Goal: Register for event/course

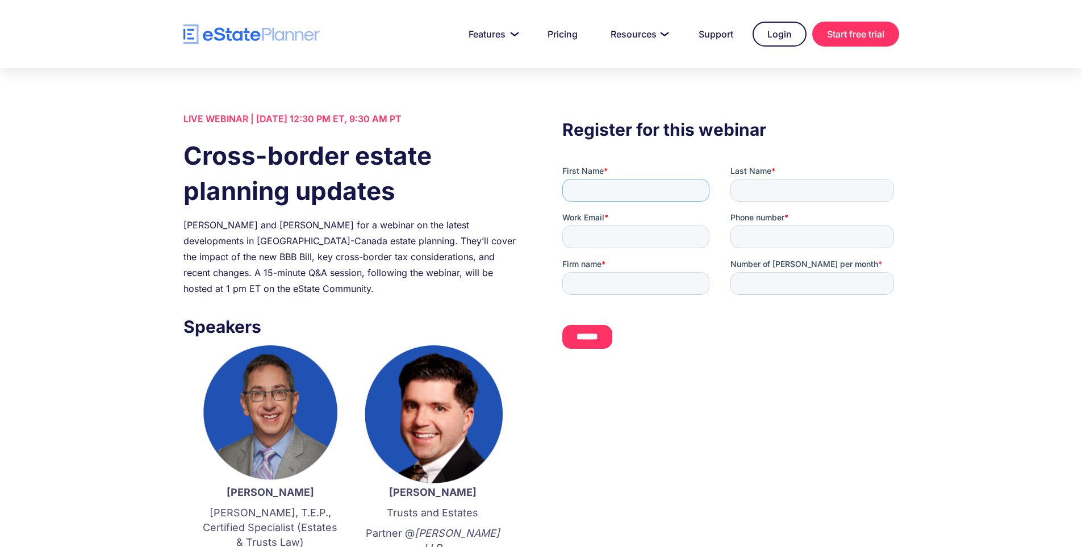
click at [591, 196] on input "First Name *" at bounding box center [635, 190] width 147 height 23
type input "******"
click at [815, 188] on input "Last Name *" at bounding box center [812, 190] width 164 height 23
type input "******"
click at [585, 238] on input "Work Email *" at bounding box center [635, 236] width 147 height 23
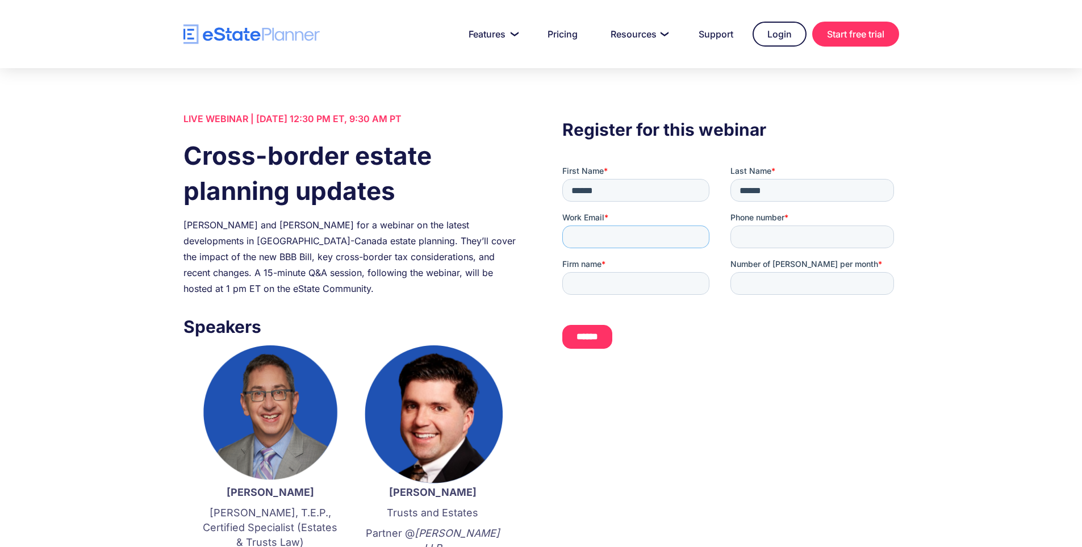
click at [672, 242] on input "Work Email *" at bounding box center [635, 236] width 147 height 23
paste input "**********"
type input "**********"
drag, startPoint x: 791, startPoint y: 243, endPoint x: 978, endPoint y: 413, distance: 252.4
click at [791, 243] on input "Phone number *" at bounding box center [812, 236] width 164 height 23
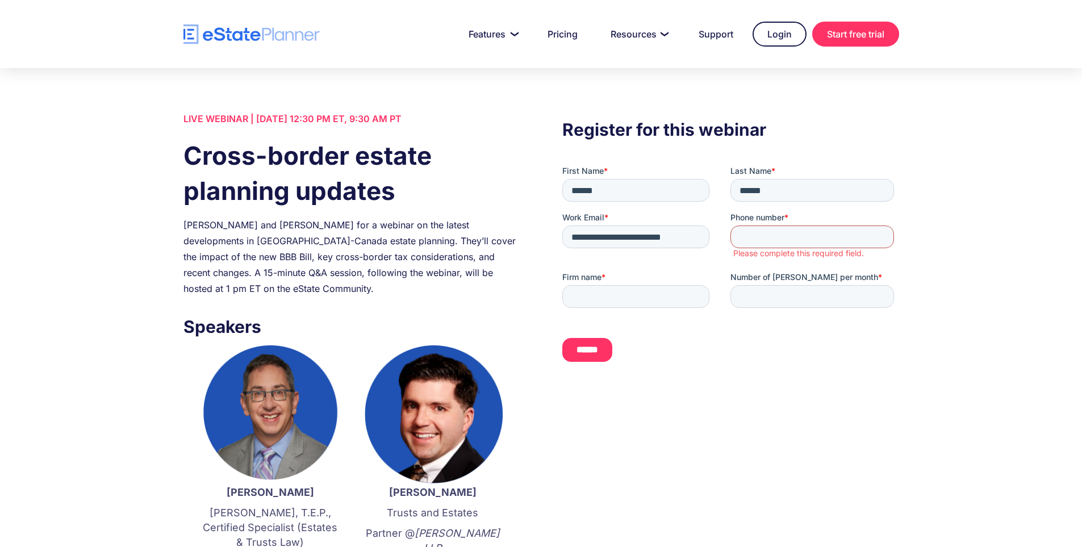
click at [820, 240] on input "Phone number *" at bounding box center [812, 236] width 164 height 23
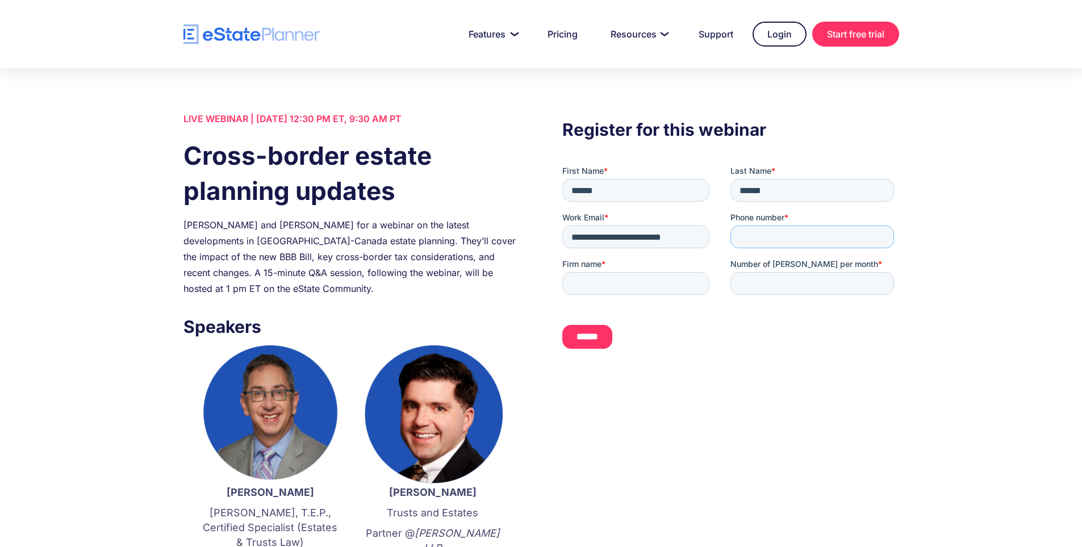
paste input "**********"
type input "**********"
click at [629, 286] on input "Firm name *" at bounding box center [635, 283] width 147 height 23
click at [642, 280] on input "Firm name *" at bounding box center [635, 283] width 147 height 23
paste input "**********"
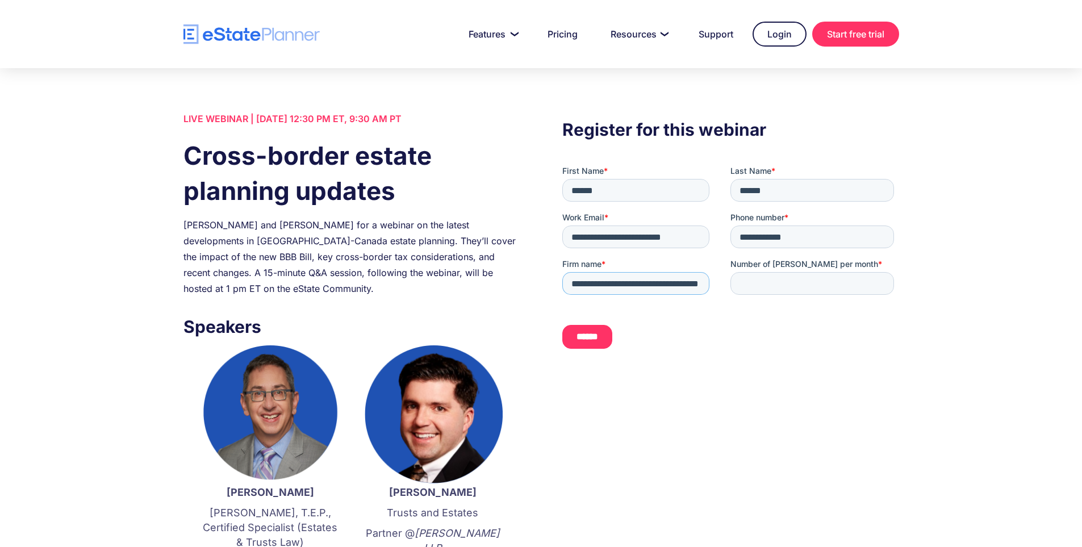
scroll to position [0, 34]
type input "**********"
click at [810, 286] on input "Number of [PERSON_NAME] per month *" at bounding box center [812, 283] width 164 height 23
type input "*"
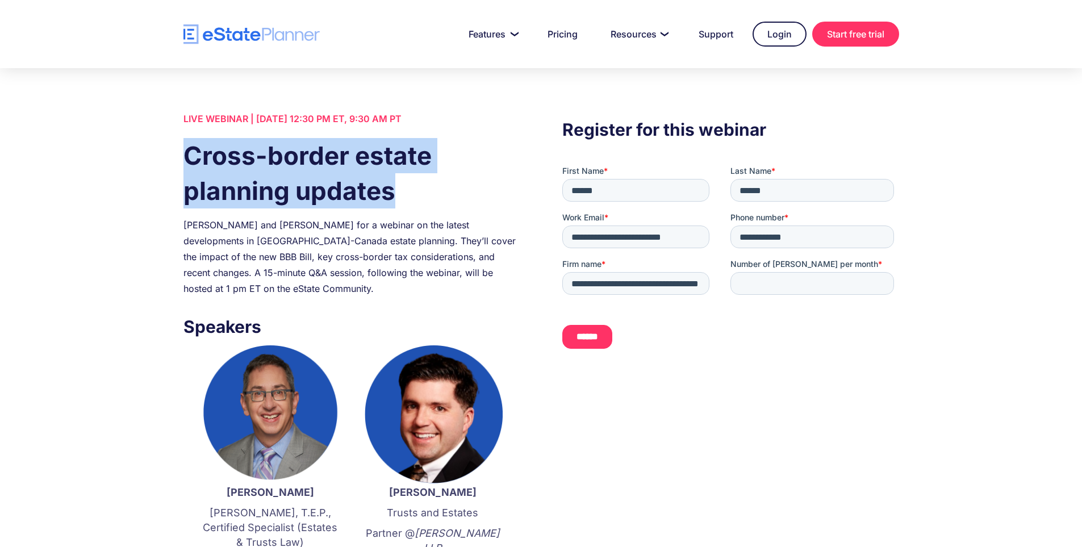
drag, startPoint x: 401, startPoint y: 185, endPoint x: 163, endPoint y: 149, distance: 240.6
click at [167, 149] on div "LIVE WEBINAR | [DATE] 12:30 PM ET, 9:30 AM PT Cross-border estate planning upda…" at bounding box center [540, 480] width 749 height 739
copy h1 "Cross-border estate planning updates"
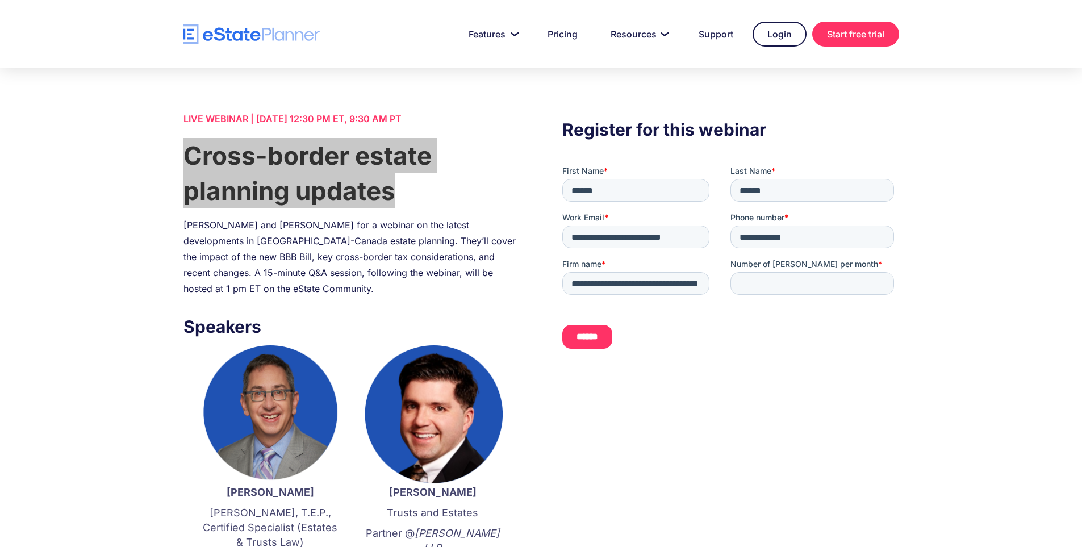
scroll to position [57, 0]
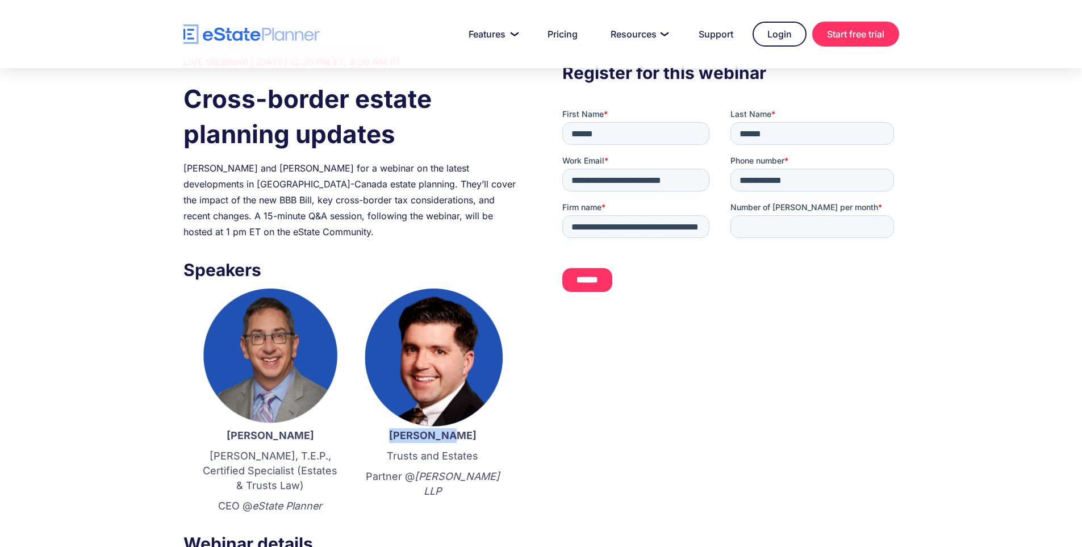
drag, startPoint x: 462, startPoint y: 431, endPoint x: 406, endPoint y: 433, distance: 56.2
click at [406, 433] on p "[PERSON_NAME]" at bounding box center [433, 435] width 140 height 15
copy strong "[PERSON_NAME]"
drag, startPoint x: 438, startPoint y: 491, endPoint x: 369, endPoint y: 477, distance: 70.6
click at [369, 477] on p "Partner @ [PERSON_NAME] LLP" at bounding box center [433, 484] width 140 height 30
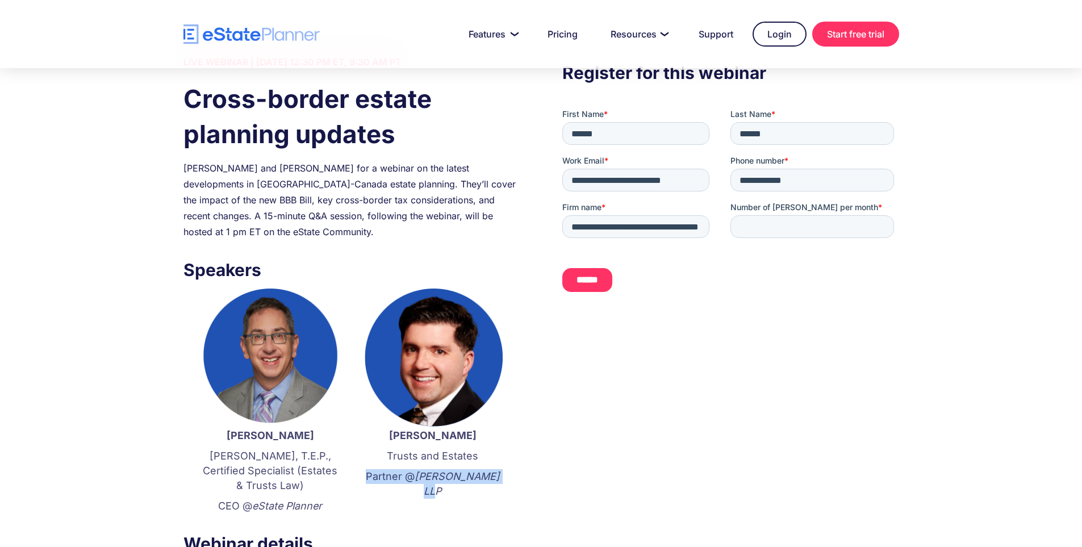
copy p "Partner @ [PERSON_NAME] LLP"
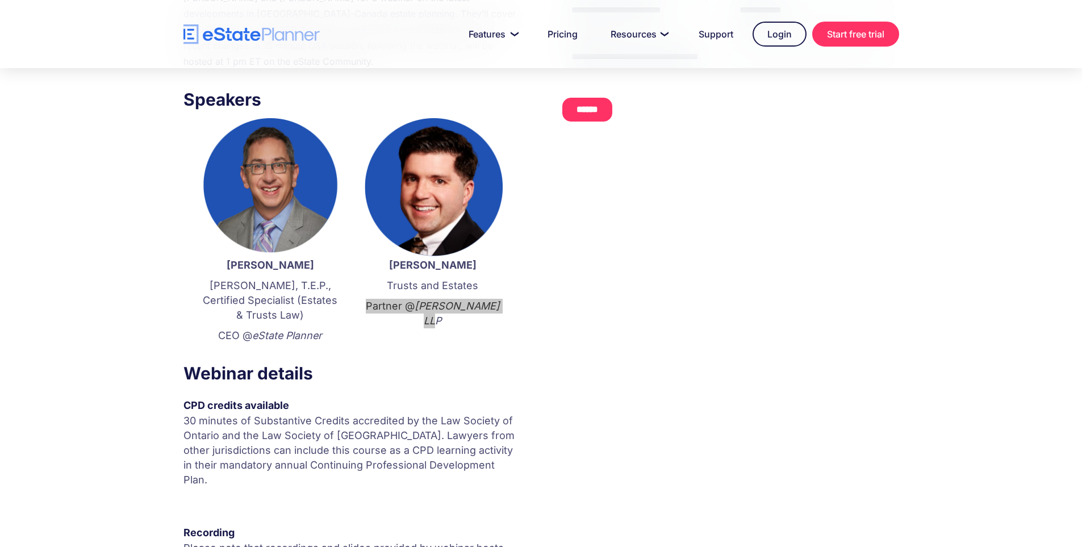
scroll to position [341, 0]
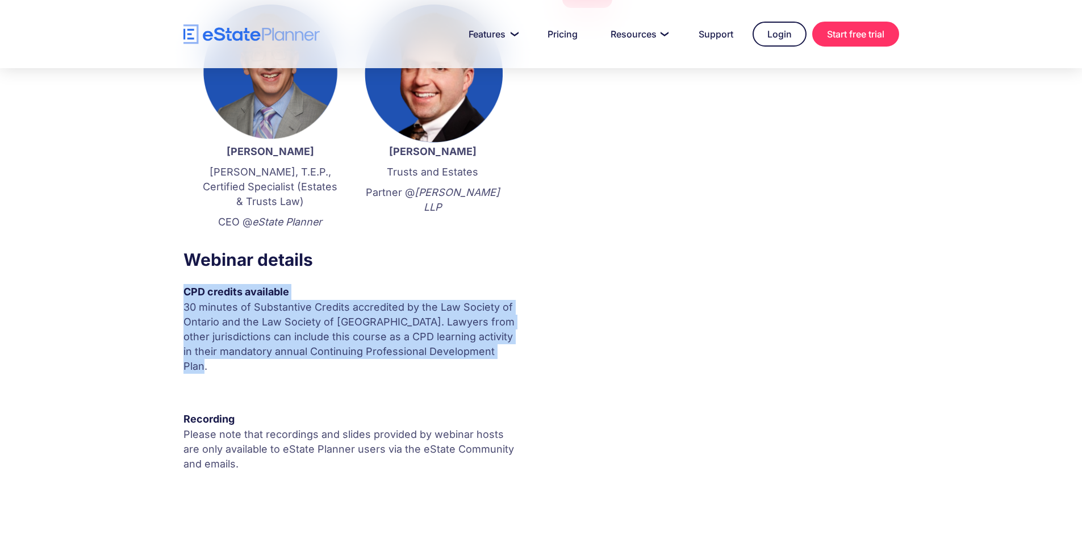
drag, startPoint x: 183, startPoint y: 291, endPoint x: 521, endPoint y: 358, distance: 345.0
click at [521, 358] on div "LIVE WEBINAR | [DATE] 12:30 PM ET, 9:30 AM PT Cross-border estate planning upda…" at bounding box center [540, 139] width 749 height 739
copy div "CPD credits available 30 minutes of Substantive Credits accredited by the Law S…"
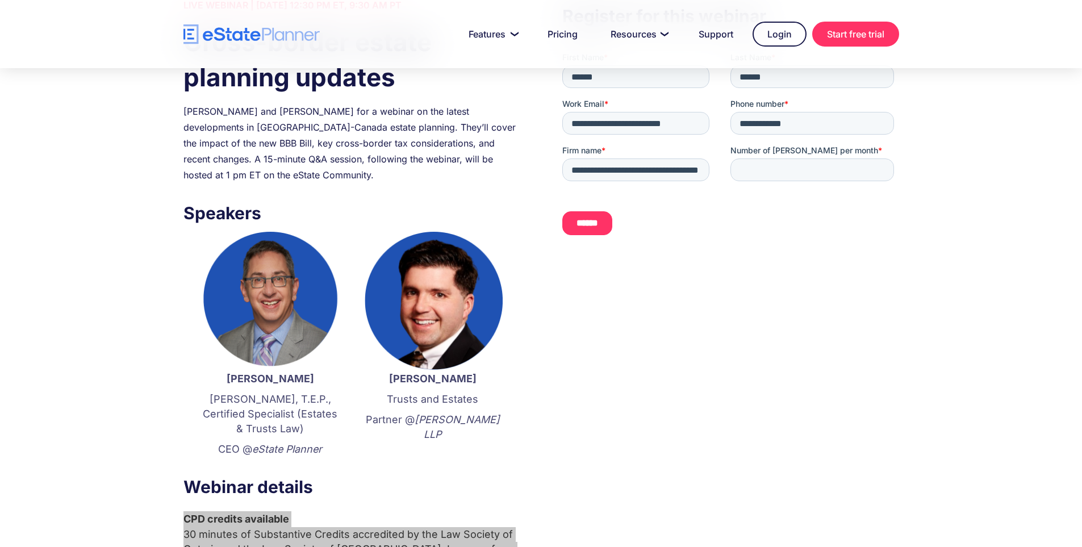
scroll to position [57, 0]
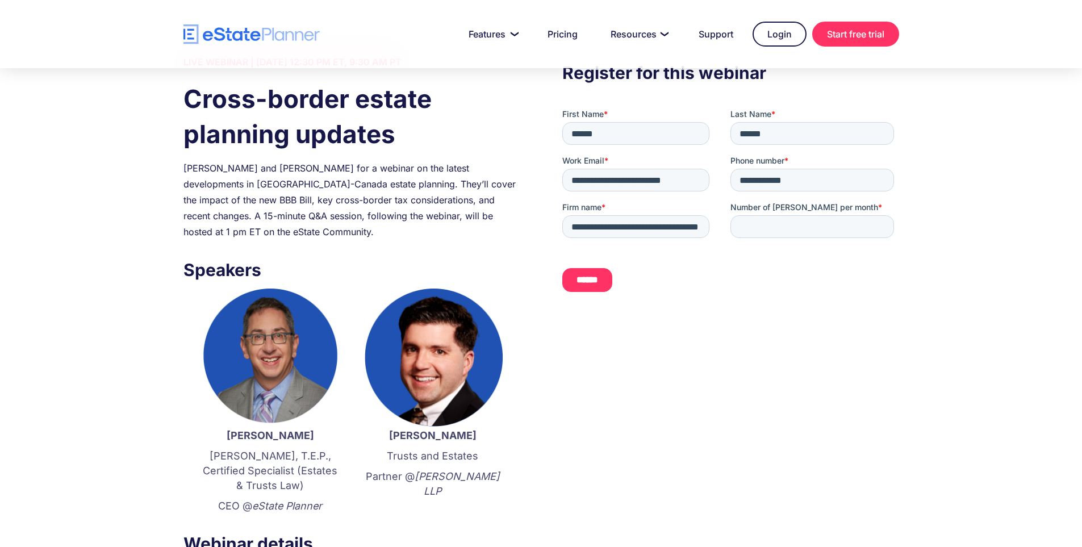
click at [215, 194] on div "[PERSON_NAME] and [PERSON_NAME] for a webinar on the latest developments in [GE…" at bounding box center [351, 199] width 336 height 79
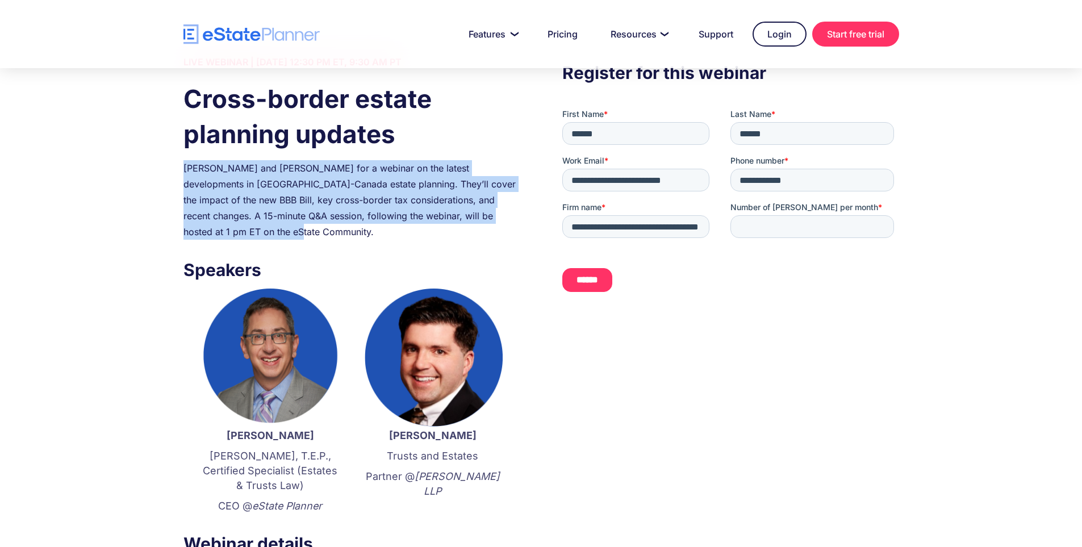
drag, startPoint x: 185, startPoint y: 168, endPoint x: 250, endPoint y: 233, distance: 91.5
click at [250, 233] on div "[PERSON_NAME] and [PERSON_NAME] for a webinar on the latest developments in [GE…" at bounding box center [351, 199] width 336 height 79
copy div "[PERSON_NAME] and [PERSON_NAME] for a webinar on the latest developments in [GE…"
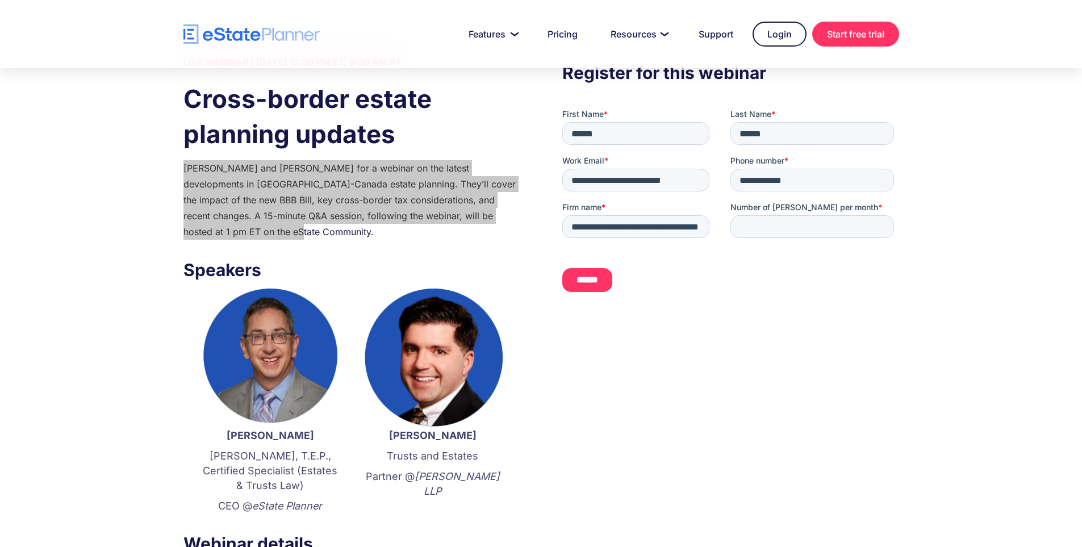
scroll to position [341, 0]
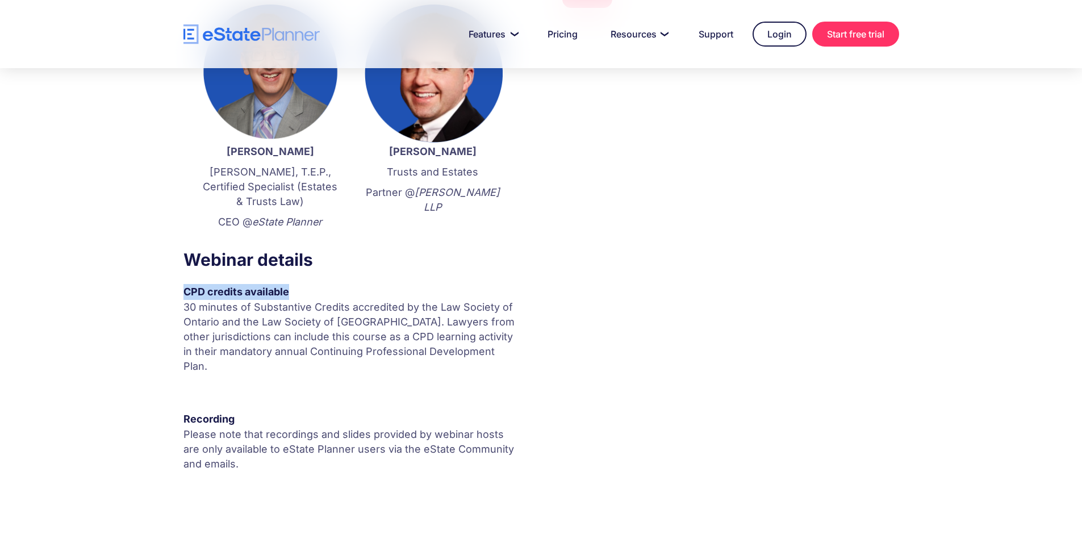
click at [173, 293] on div "LIVE WEBINAR | [DATE] 12:30 PM ET, 9:30 AM PT Cross-border estate planning upda…" at bounding box center [540, 139] width 749 height 739
copy strong "CPD credits available"
click at [300, 317] on p "30 minutes of Substantive Credits accredited by the Law Society of Ontario and …" at bounding box center [351, 337] width 336 height 74
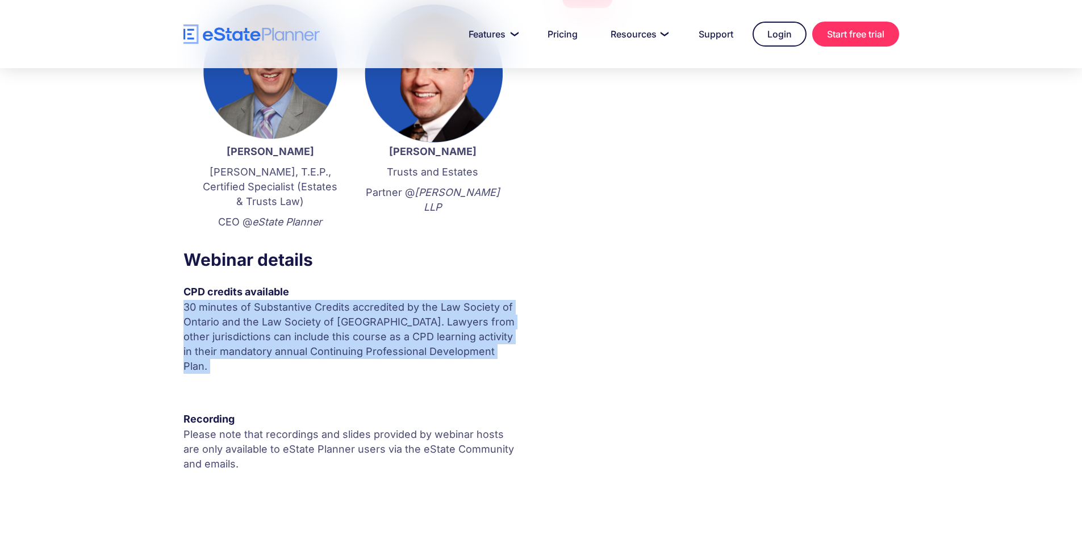
copy p "30 minutes of Substantive Credits accredited by the Law Society of Ontario and …"
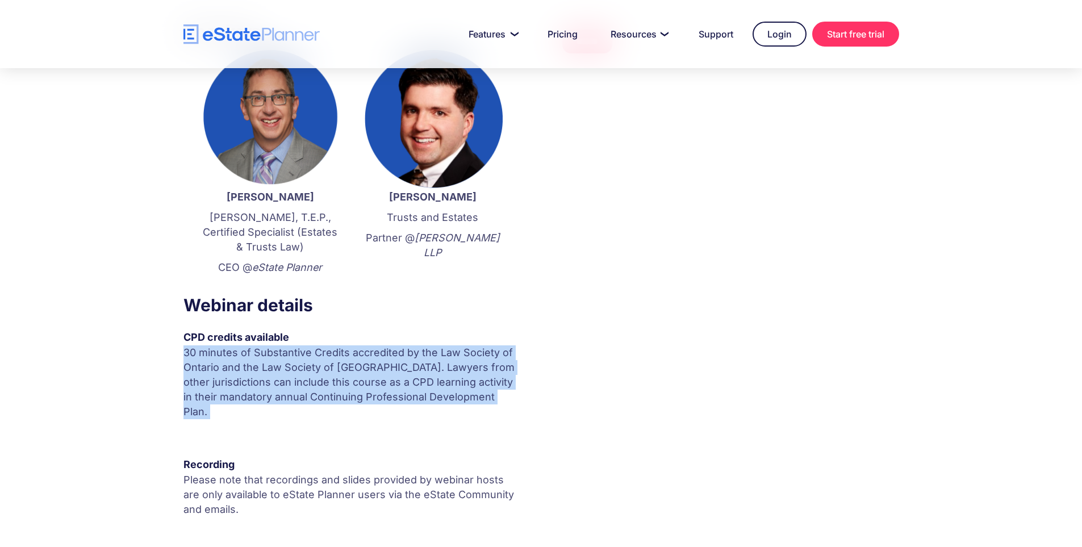
scroll to position [0, 0]
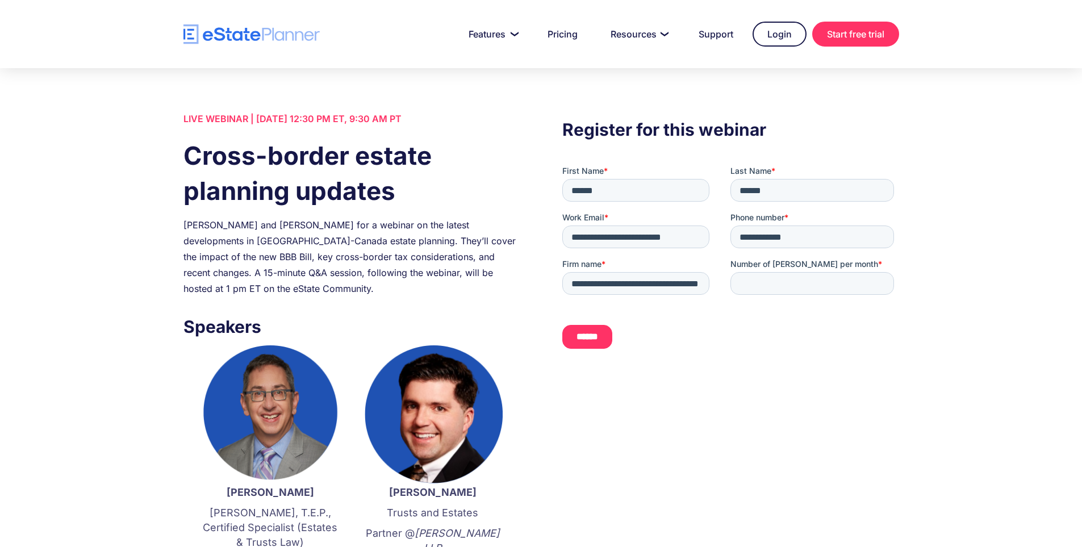
click at [600, 335] on input "******" at bounding box center [587, 337] width 50 height 24
